Goal: Information Seeking & Learning: Learn about a topic

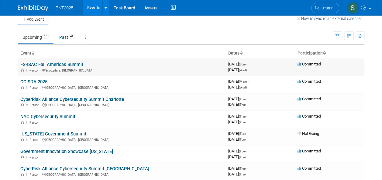
scroll to position [5, 0]
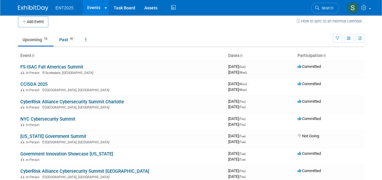
click at [52, 67] on link "FS-ISAC Fall Americas Summit" at bounding box center [51, 66] width 63 height 5
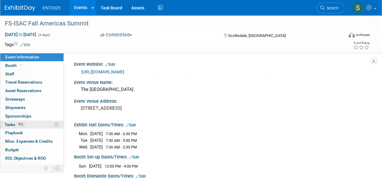
click at [10, 125] on span "Tasks 91%" at bounding box center [15, 124] width 20 height 5
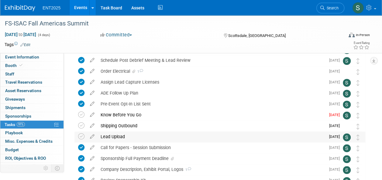
scroll to position [250, 0]
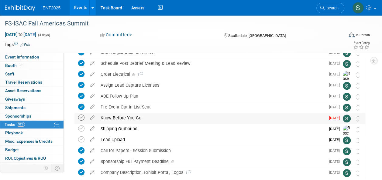
click at [81, 117] on icon at bounding box center [81, 118] width 6 height 6
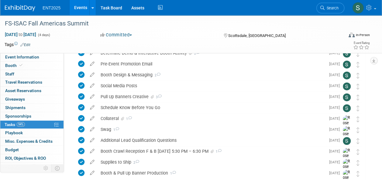
scroll to position [73, 0]
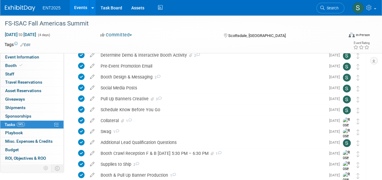
click at [80, 7] on link "Events" at bounding box center [81, 7] width 22 height 15
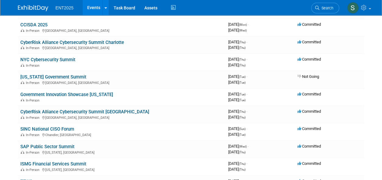
scroll to position [62, 0]
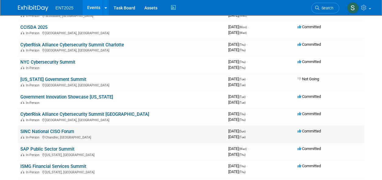
click at [49, 131] on link "SINC National CISO Forum" at bounding box center [47, 131] width 54 height 5
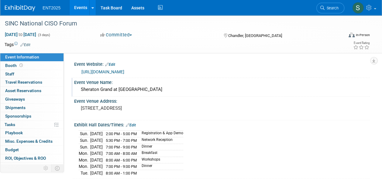
click at [155, 89] on div "Sheraton Grand at Wild Horse Pass" at bounding box center [222, 89] width 287 height 9
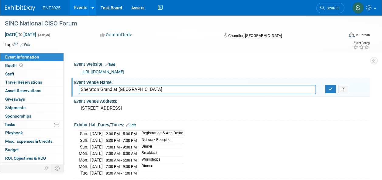
click at [77, 9] on link "Events" at bounding box center [81, 7] width 22 height 15
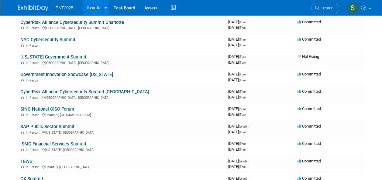
scroll to position [85, 0]
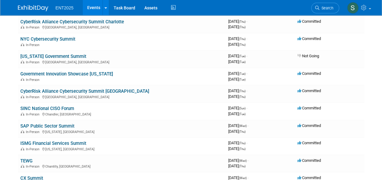
click at [57, 108] on link "SINC National CISO Forum" at bounding box center [47, 108] width 54 height 5
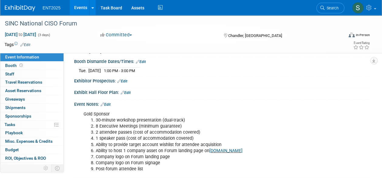
scroll to position [141, 0]
click at [139, 130] on li "2 attendee passes (cost of accommodation covered)" at bounding box center [202, 133] width 212 height 6
click at [96, 130] on li "2 attendee passes (cost of accommodation covered)" at bounding box center [202, 133] width 212 height 6
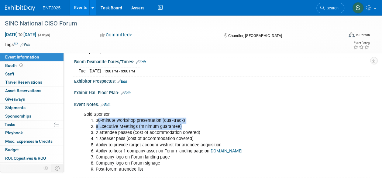
drag, startPoint x: 97, startPoint y: 117, endPoint x: 185, endPoint y: 122, distance: 87.6
click at [185, 122] on ol "30-minute workshop presentation (dual-track) 8 Executive Meetings (minimum guar…" at bounding box center [196, 145] width 224 height 55
copy ol "0-minute workshop presentation (dual-track) 8 Executive Meetings (minimum guara…"
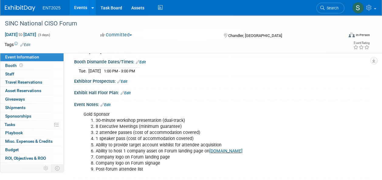
click at [228, 109] on div "Gold Sponsor 30-minute workshop presentation (dual-track) 8 Executive Meetings …" at bounding box center [195, 142] width 232 height 67
click at [77, 5] on link "Events" at bounding box center [81, 7] width 22 height 15
